Goal: Obtain resource: Obtain resource

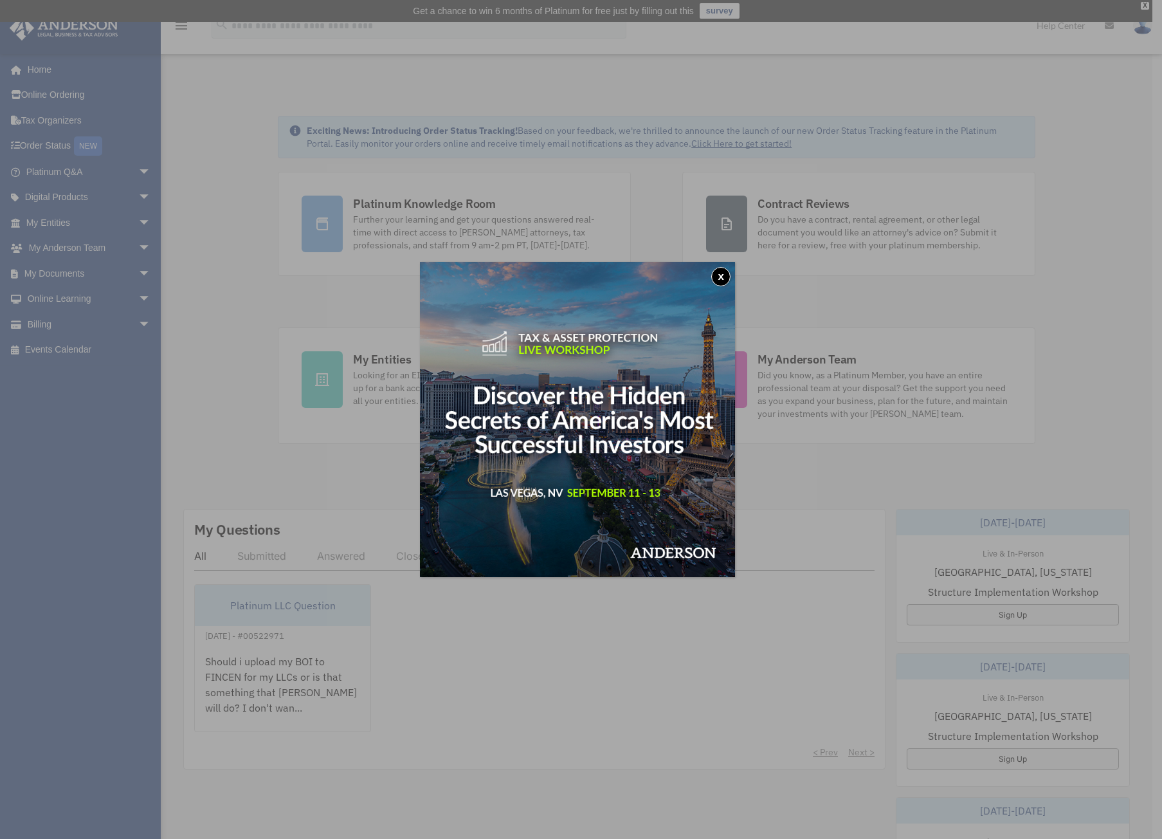
click at [729, 275] on button "x" at bounding box center [720, 276] width 19 height 19
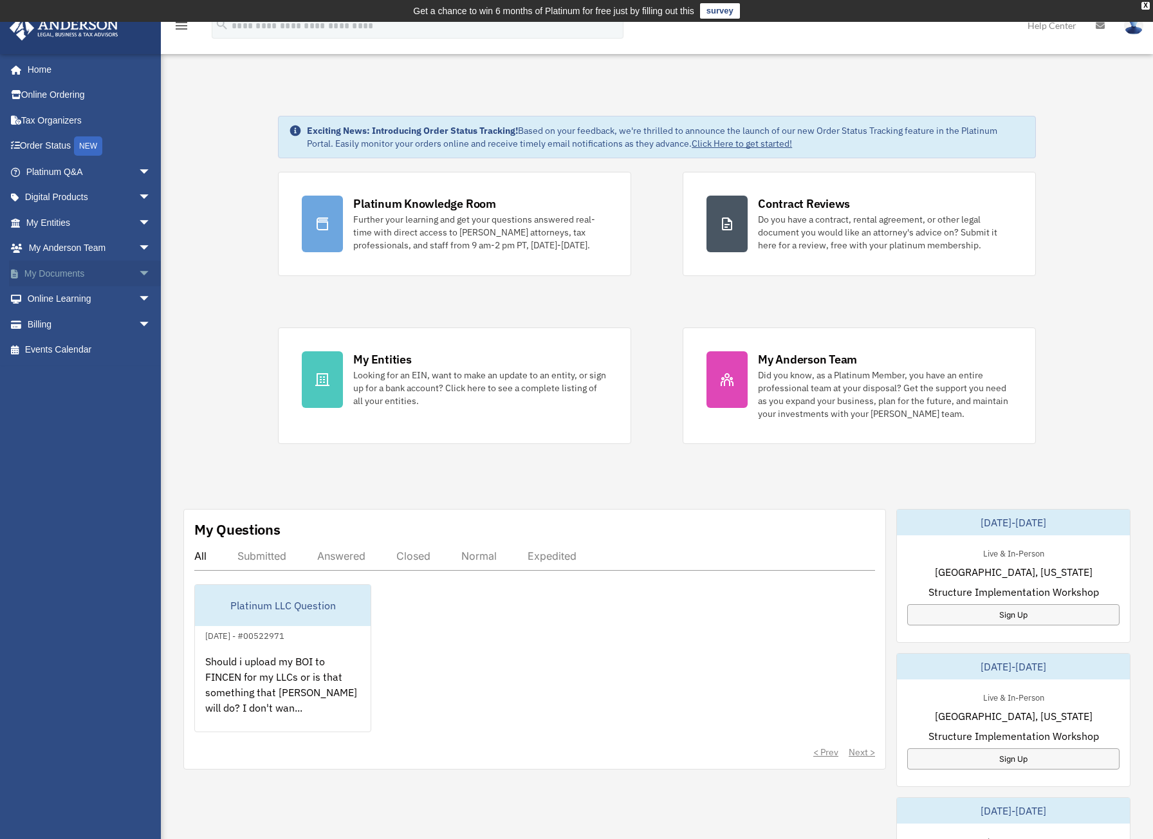
click at [138, 275] on span "arrow_drop_down" at bounding box center [151, 274] width 26 height 26
click at [82, 346] on link "Forms Library" at bounding box center [94, 350] width 152 height 26
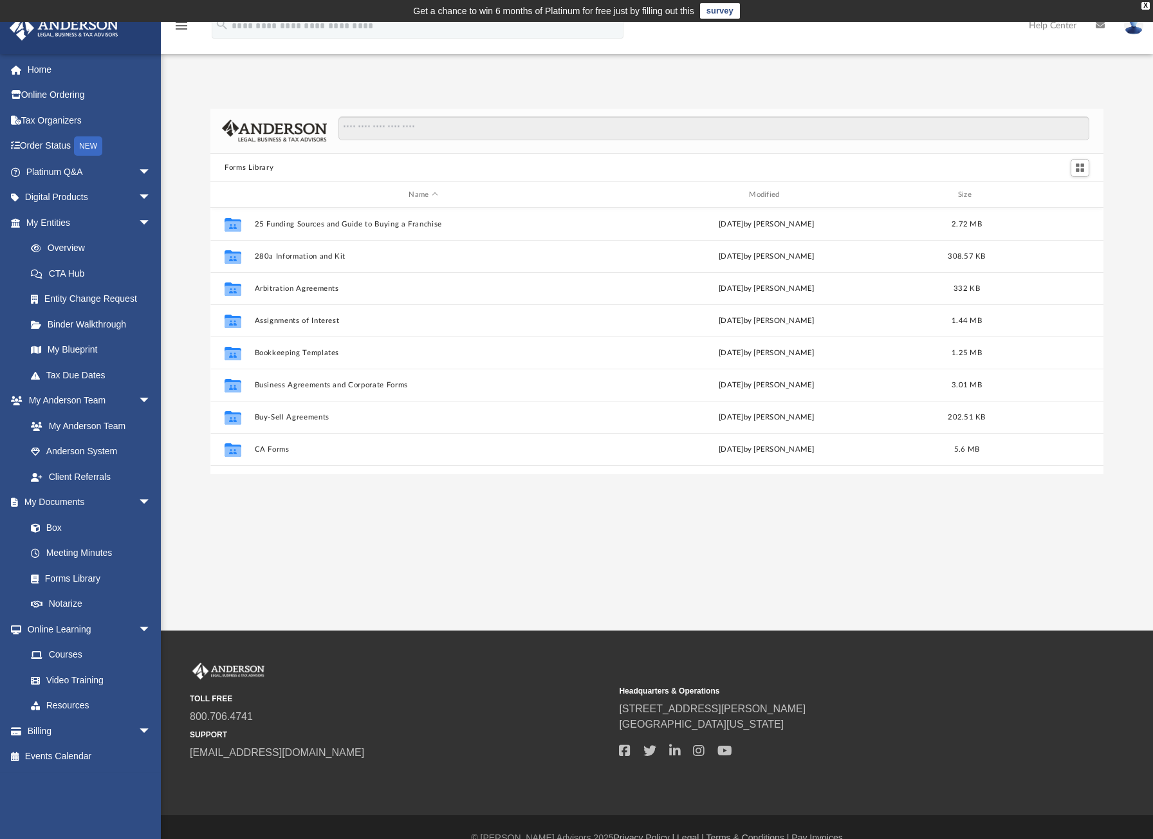
scroll to position [283, 883]
click at [410, 132] on input "Search files and folders" at bounding box center [713, 128] width 751 height 24
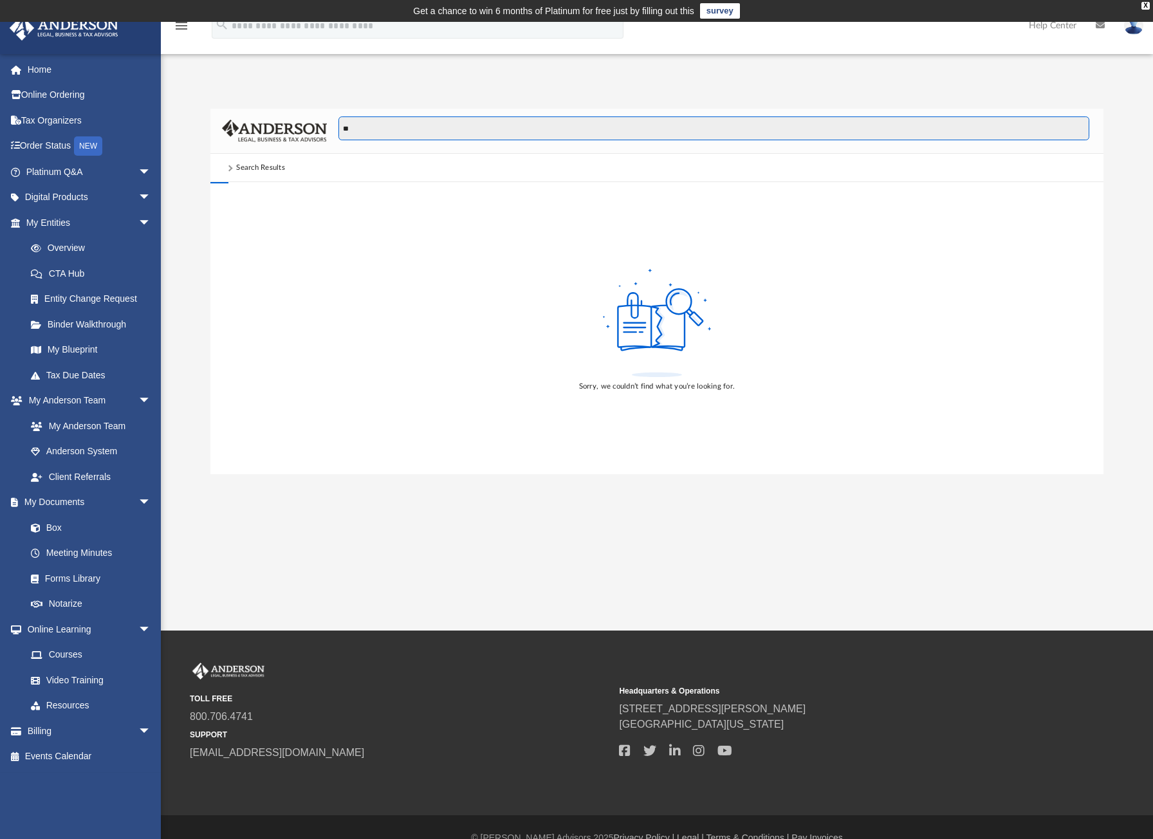
type input "*"
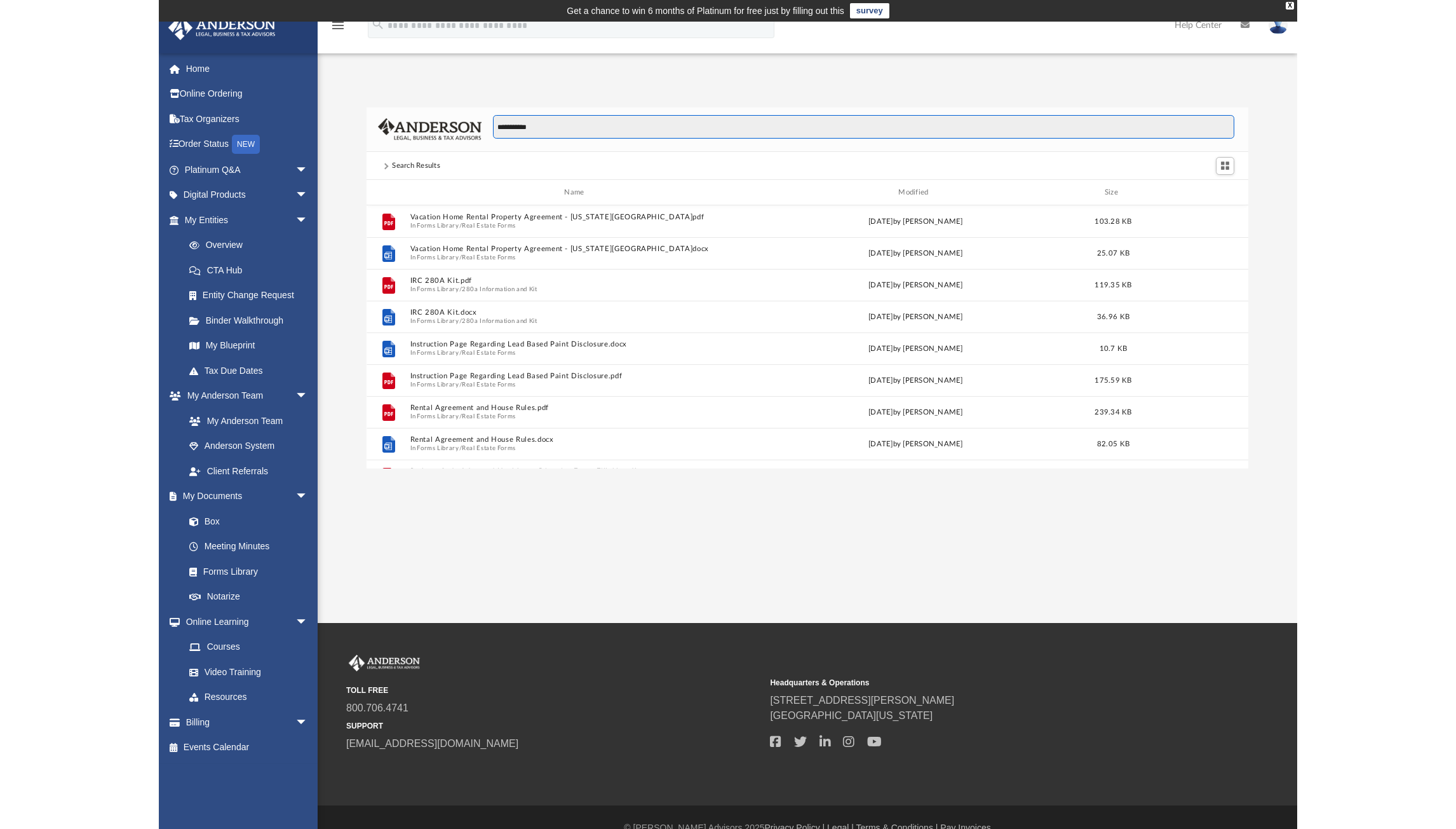
scroll to position [240, 872]
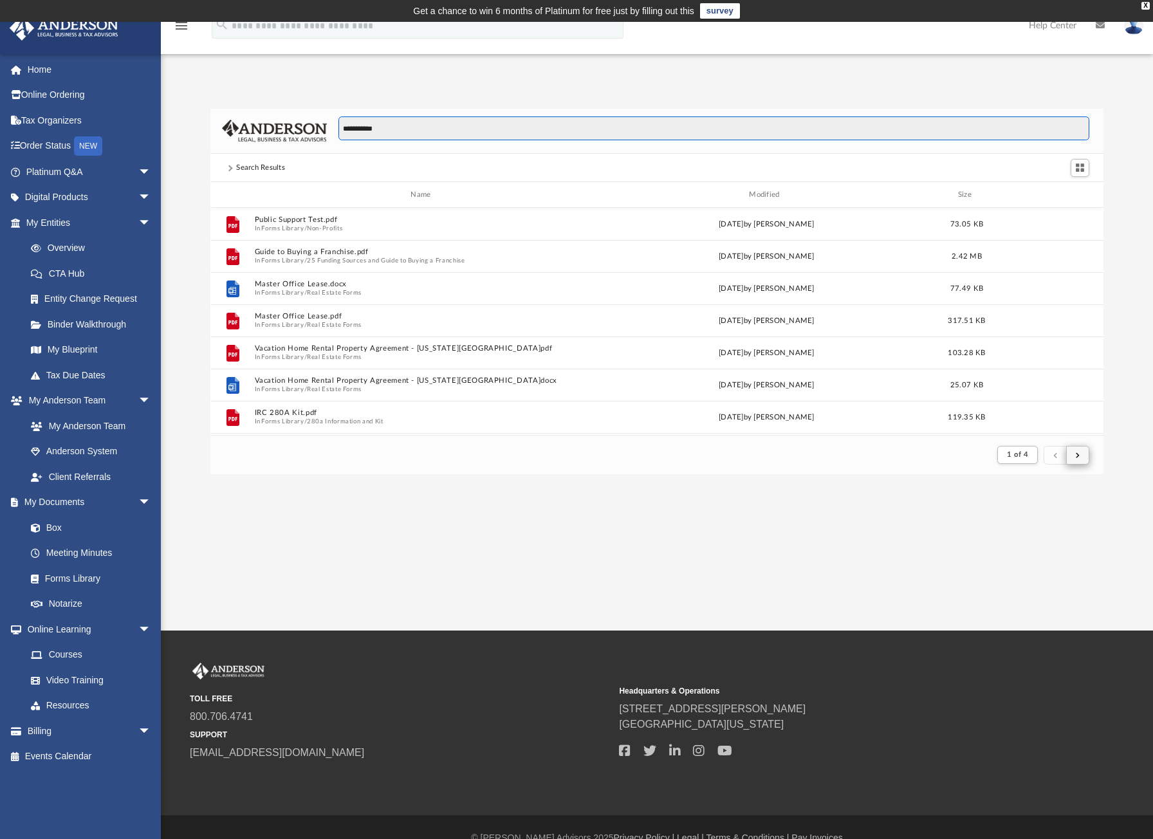
type input "**********"
click at [1075, 459] on button "submit" at bounding box center [1077, 455] width 23 height 19
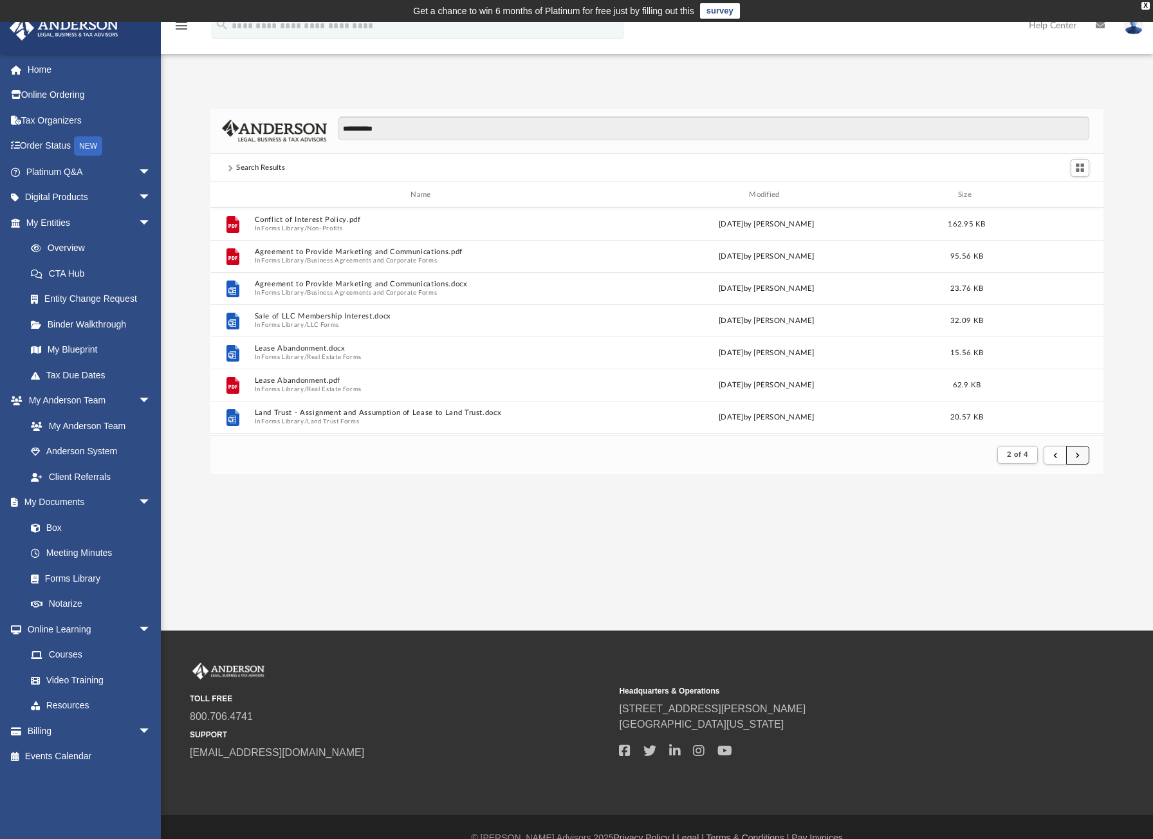
click at [1068, 461] on button "submit" at bounding box center [1077, 455] width 23 height 19
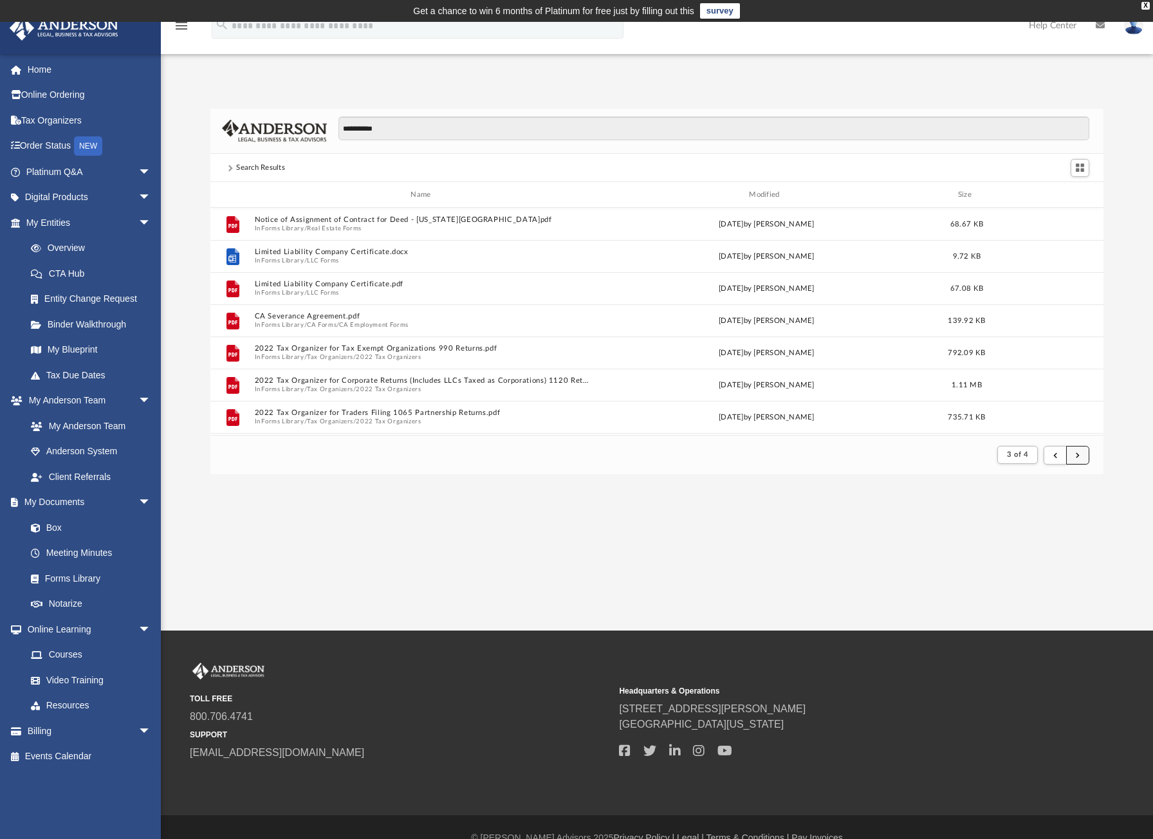
click at [1083, 457] on button "submit" at bounding box center [1077, 455] width 23 height 19
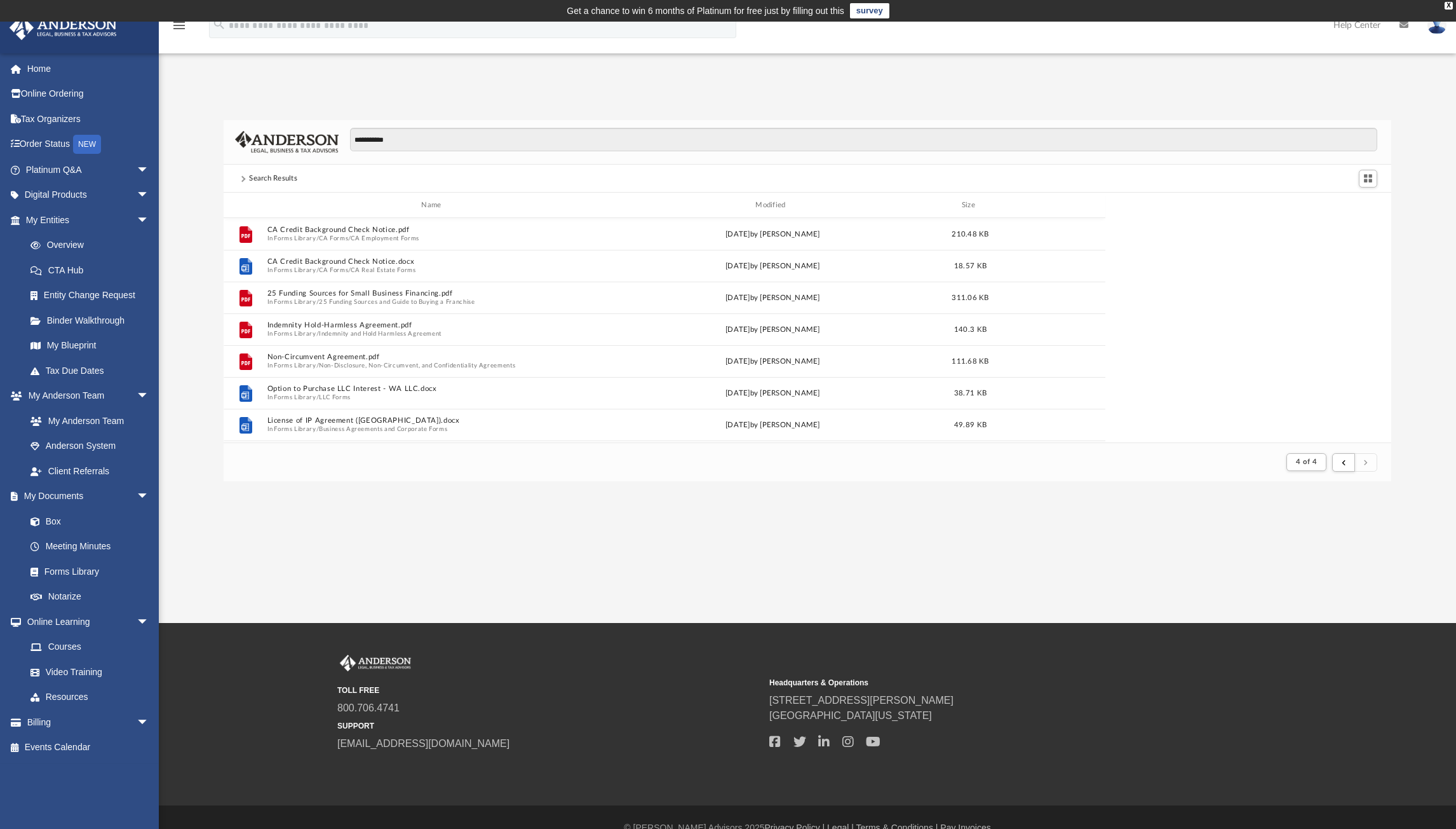
scroll to position [240, 1159]
